Goal: Task Accomplishment & Management: Manage account settings

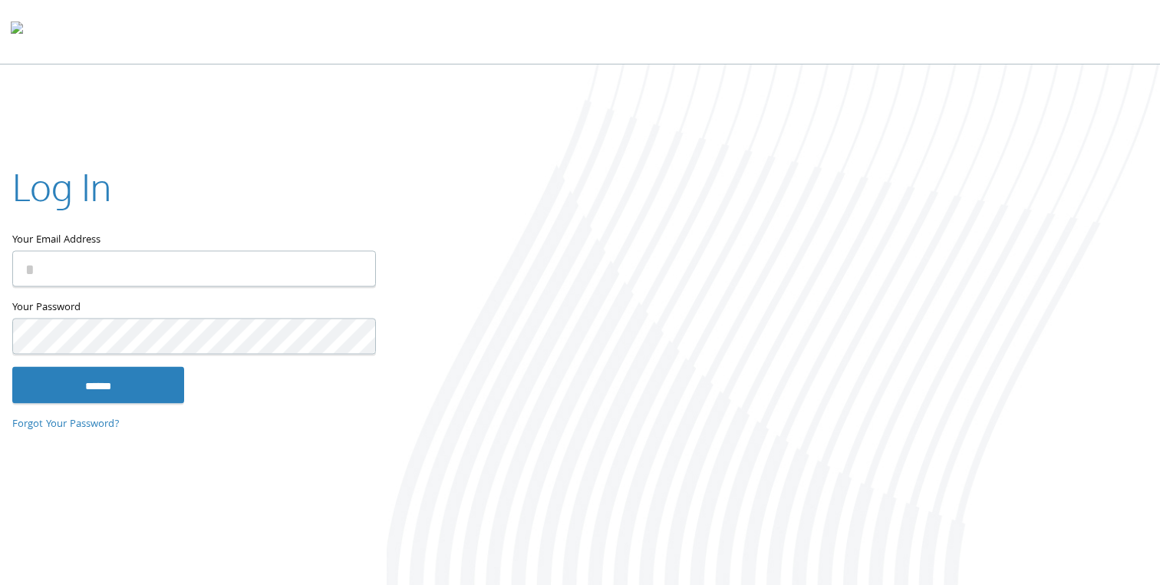
type input "**********"
click at [140, 381] on input "******" at bounding box center [98, 385] width 172 height 37
